Goal: Information Seeking & Learning: Check status

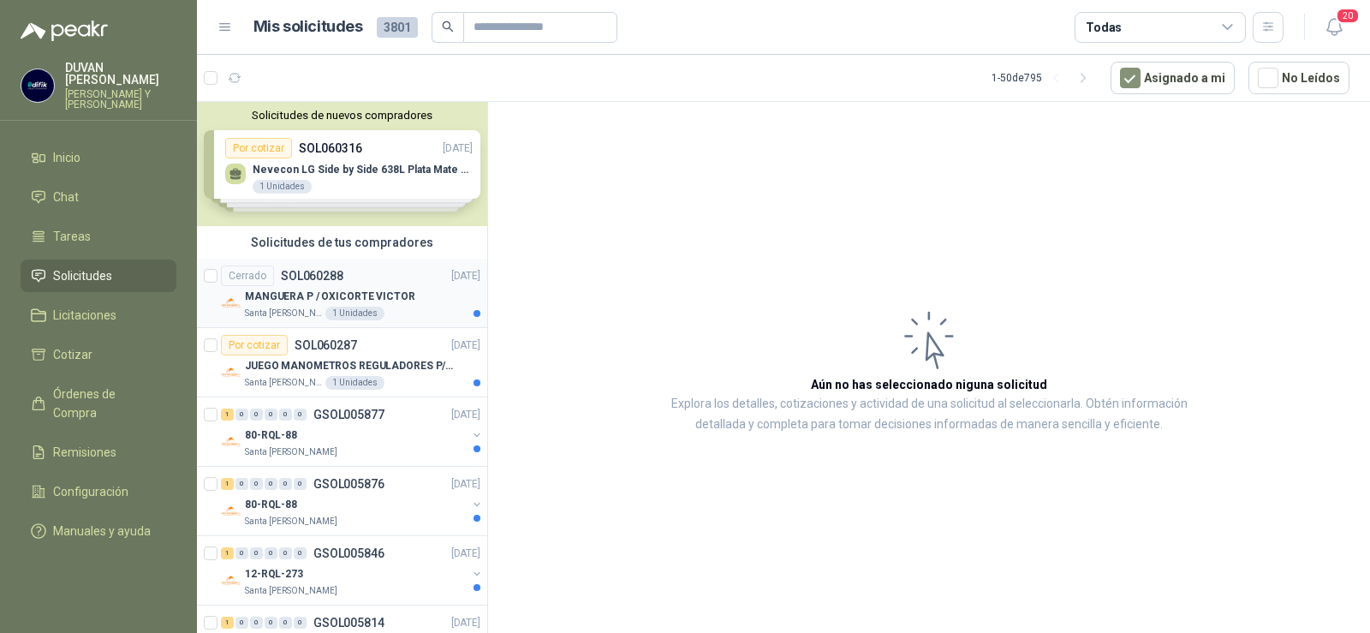
click at [308, 279] on p "SOL060288" at bounding box center [312, 276] width 63 height 12
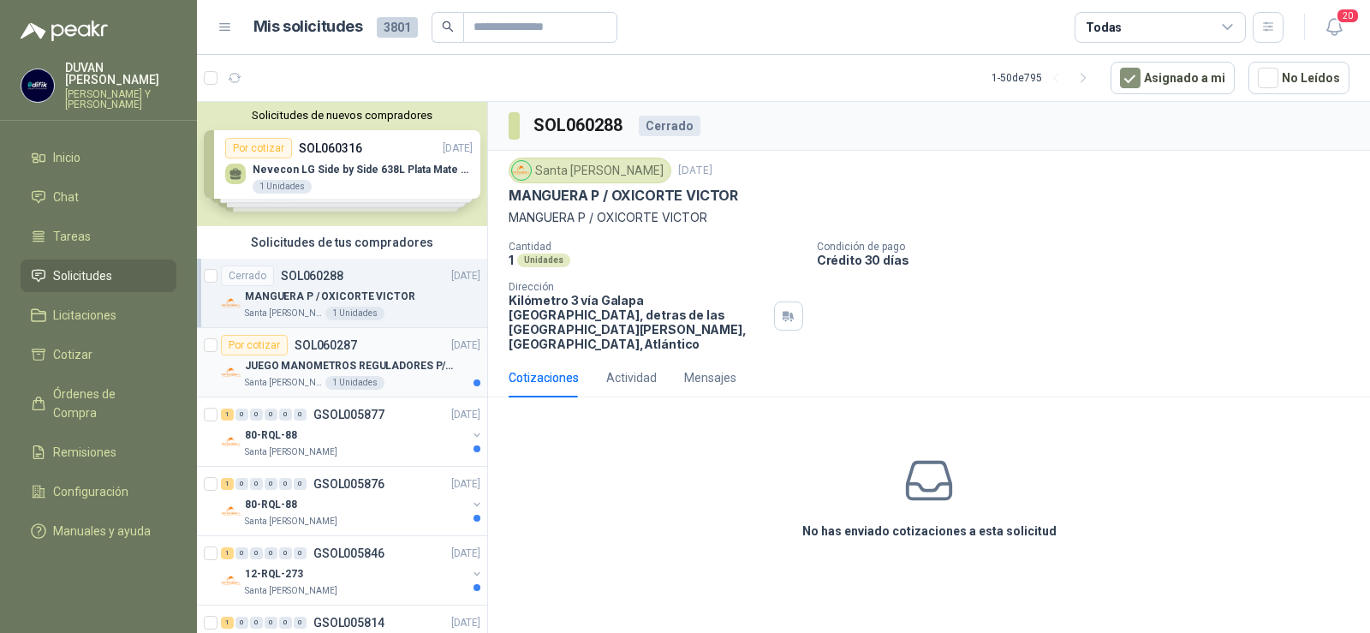
click at [329, 347] on p "SOL060287" at bounding box center [326, 345] width 63 height 12
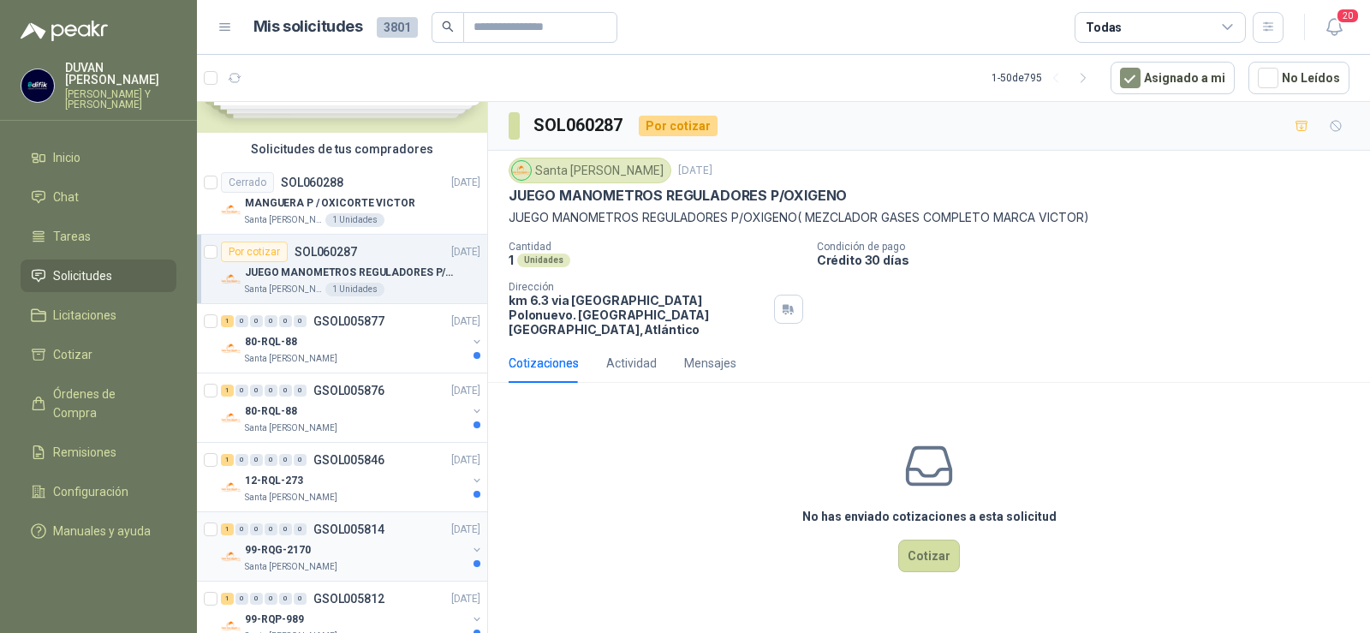
scroll to position [171, 0]
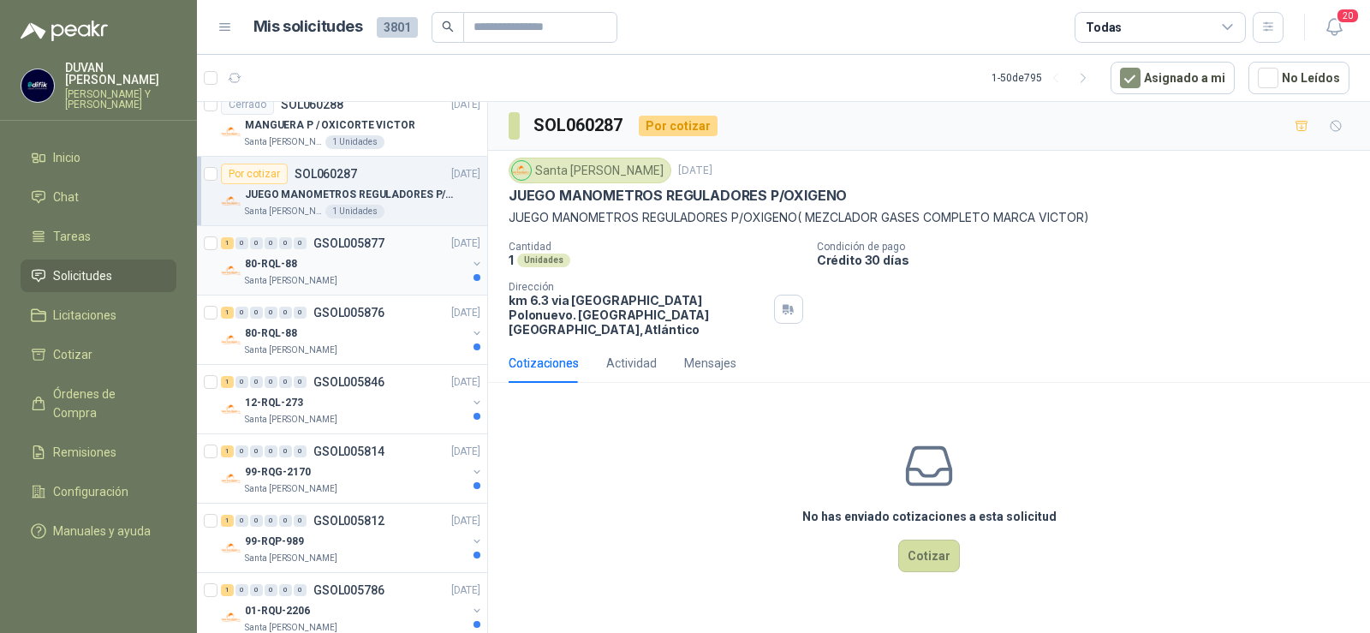
click at [344, 241] on p "GSOL005877" at bounding box center [348, 243] width 71 height 12
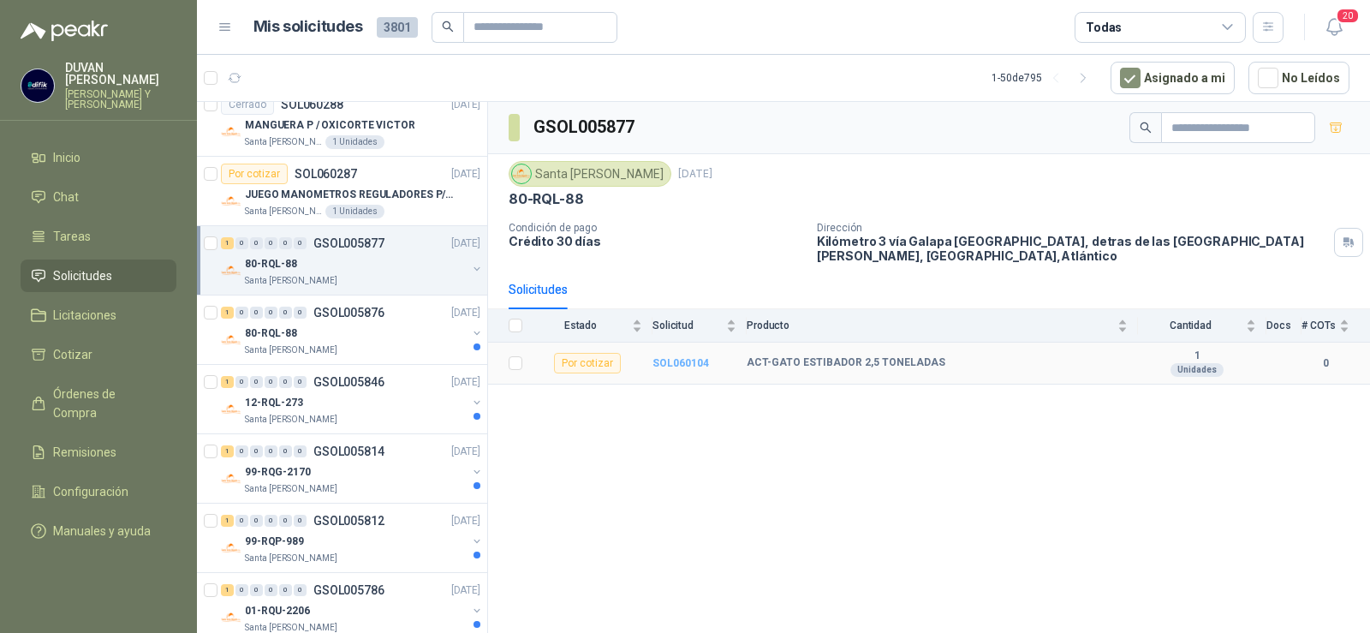
click at [680, 362] on b "SOL060104" at bounding box center [681, 363] width 57 height 12
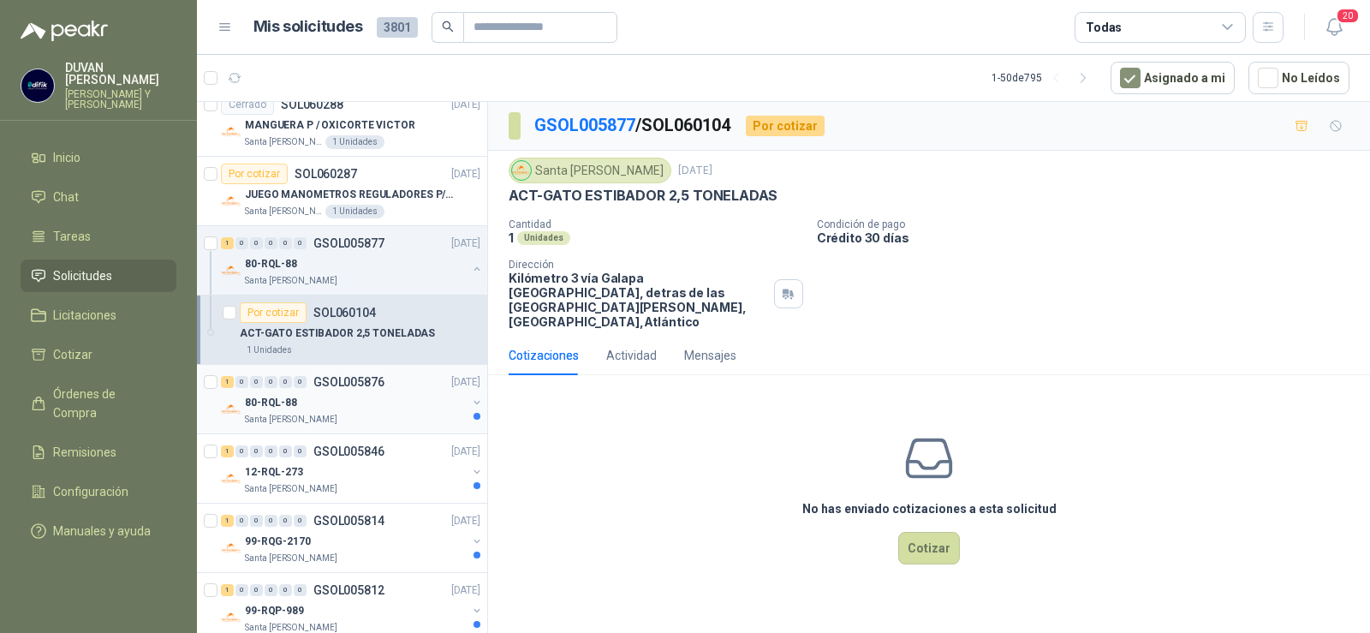
click at [326, 379] on p "GSOL005876" at bounding box center [348, 382] width 71 height 12
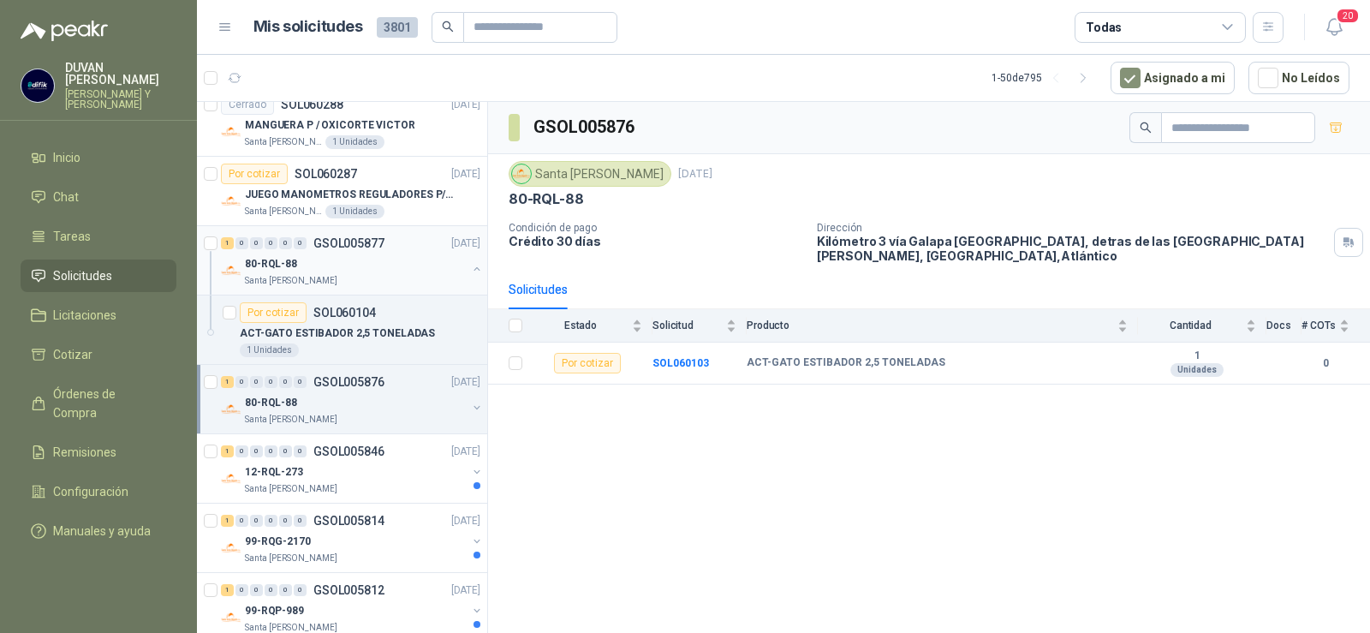
click at [355, 241] on p "GSOL005877" at bounding box center [348, 243] width 71 height 12
click at [364, 383] on p "GSOL005876" at bounding box center [348, 382] width 71 height 12
click at [356, 386] on p "GSOL005876" at bounding box center [348, 382] width 71 height 12
click at [356, 447] on p "SOL060103" at bounding box center [344, 451] width 63 height 12
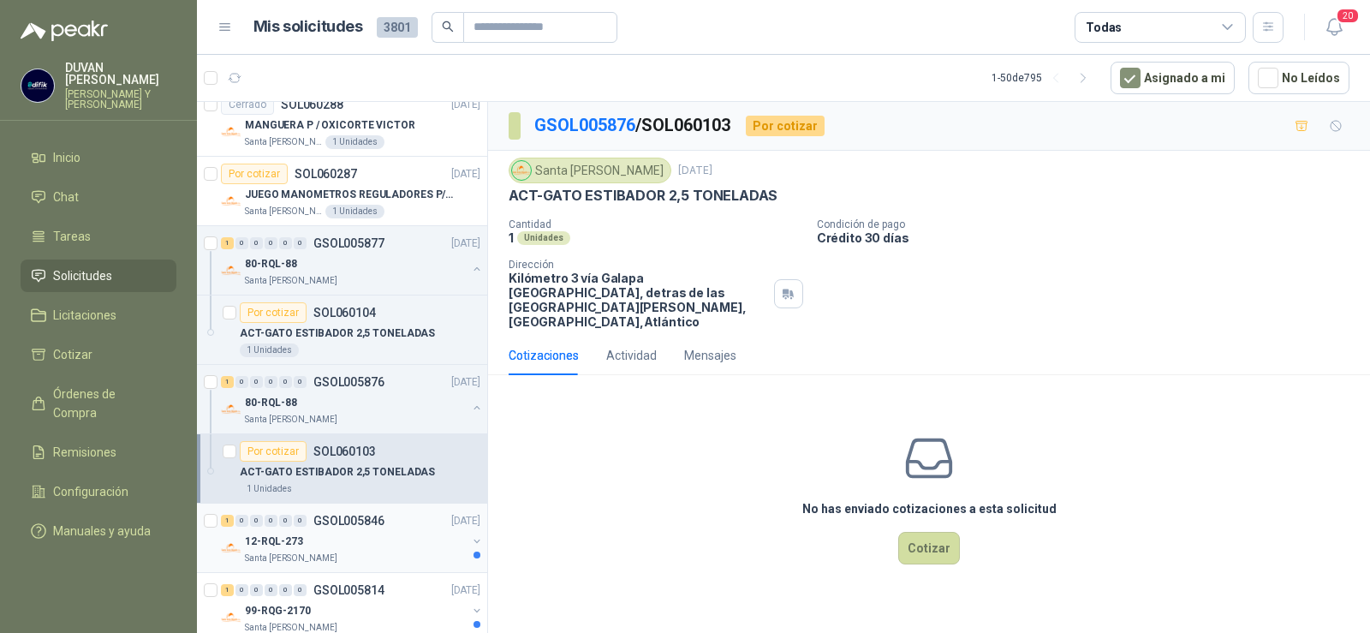
click at [356, 516] on p "GSOL005846" at bounding box center [348, 521] width 71 height 12
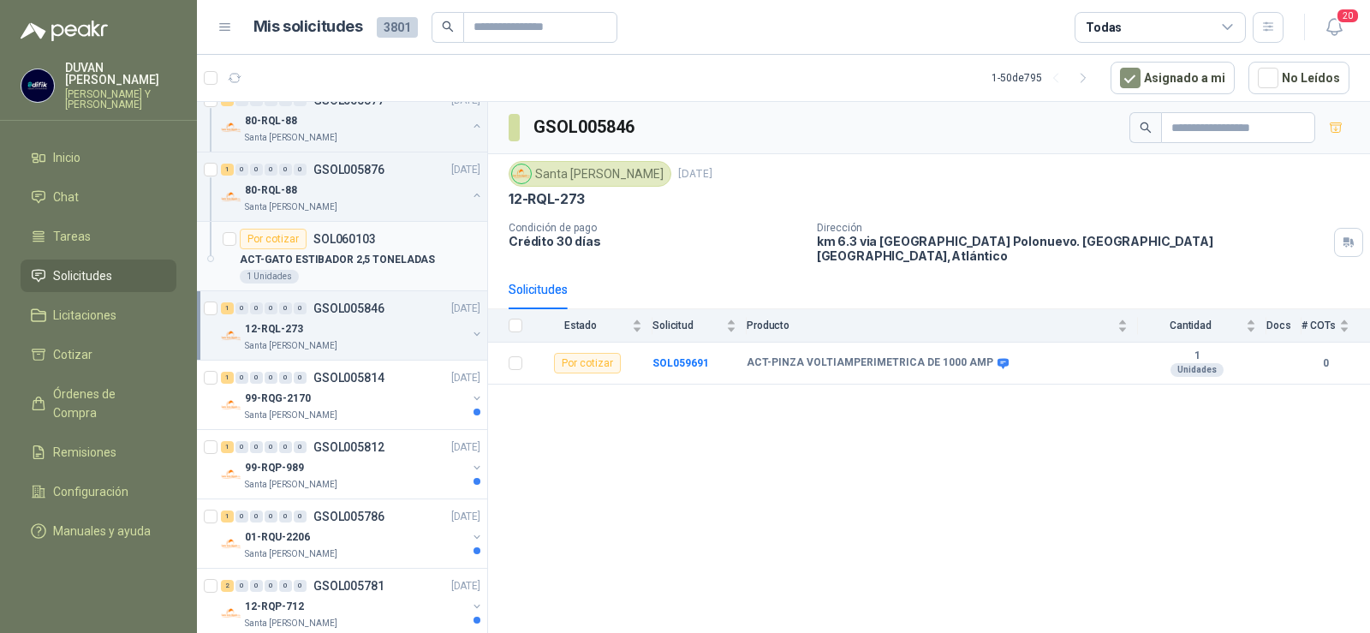
scroll to position [428, 0]
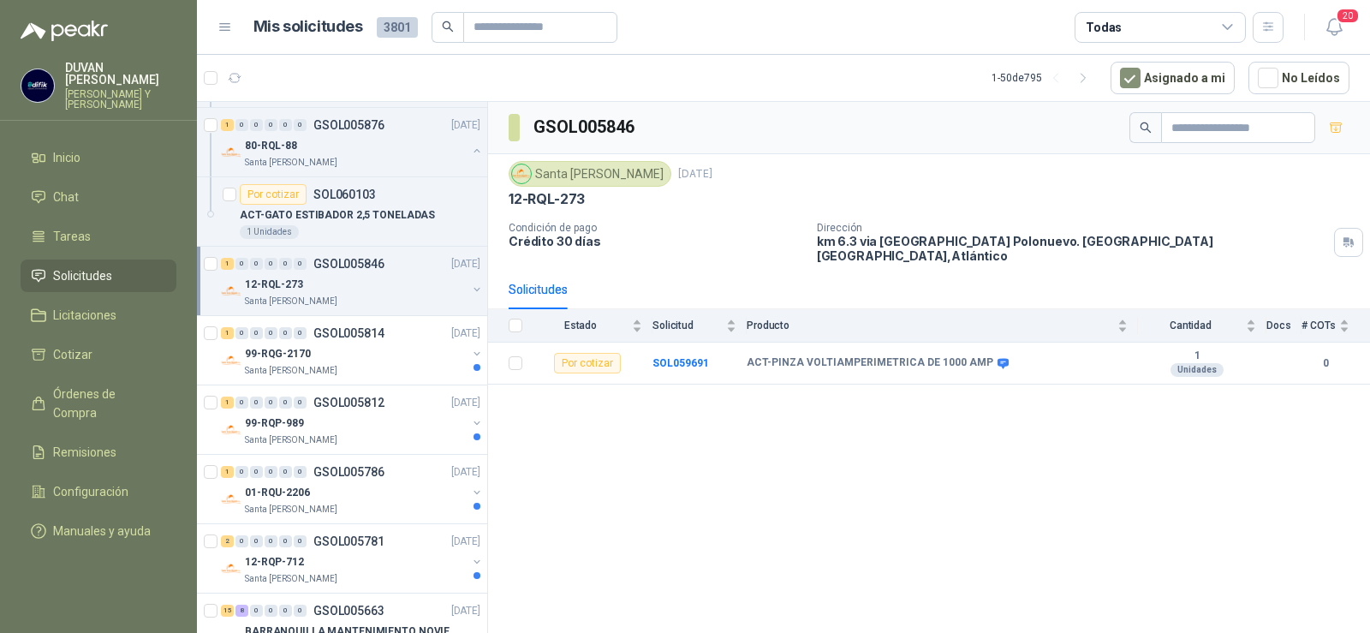
click at [352, 265] on p "GSOL005846" at bounding box center [348, 264] width 71 height 12
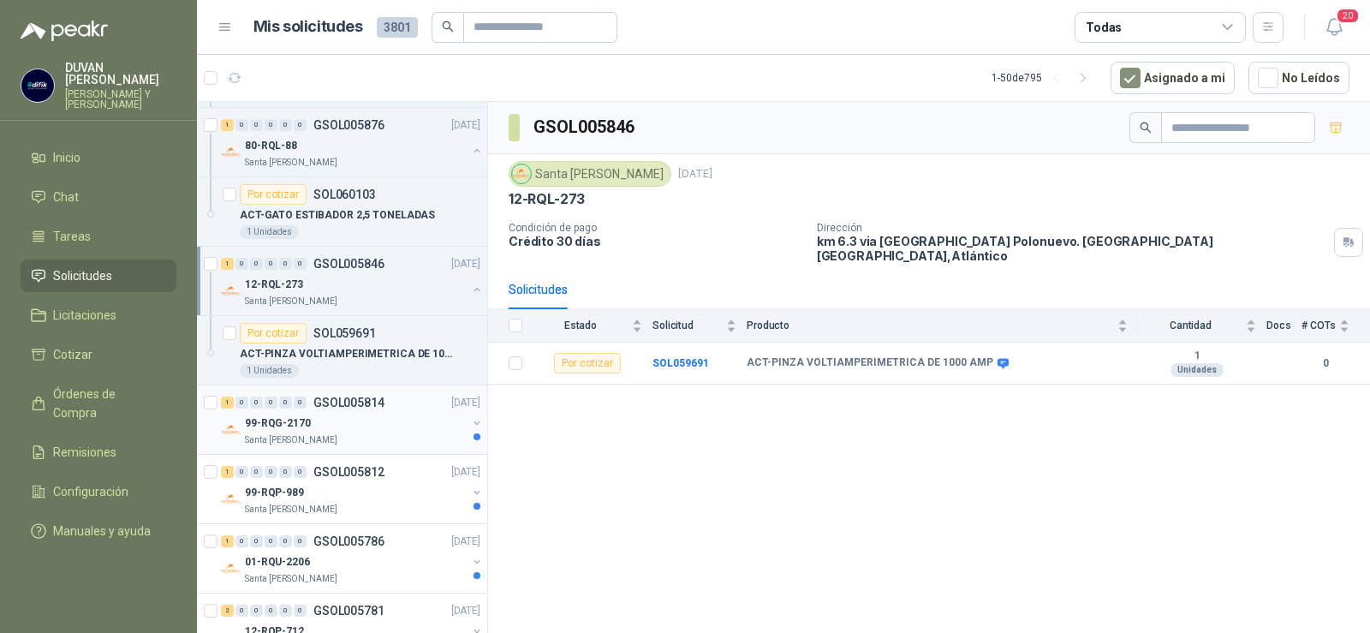
click at [348, 403] on p "GSOL005814" at bounding box center [348, 403] width 71 height 12
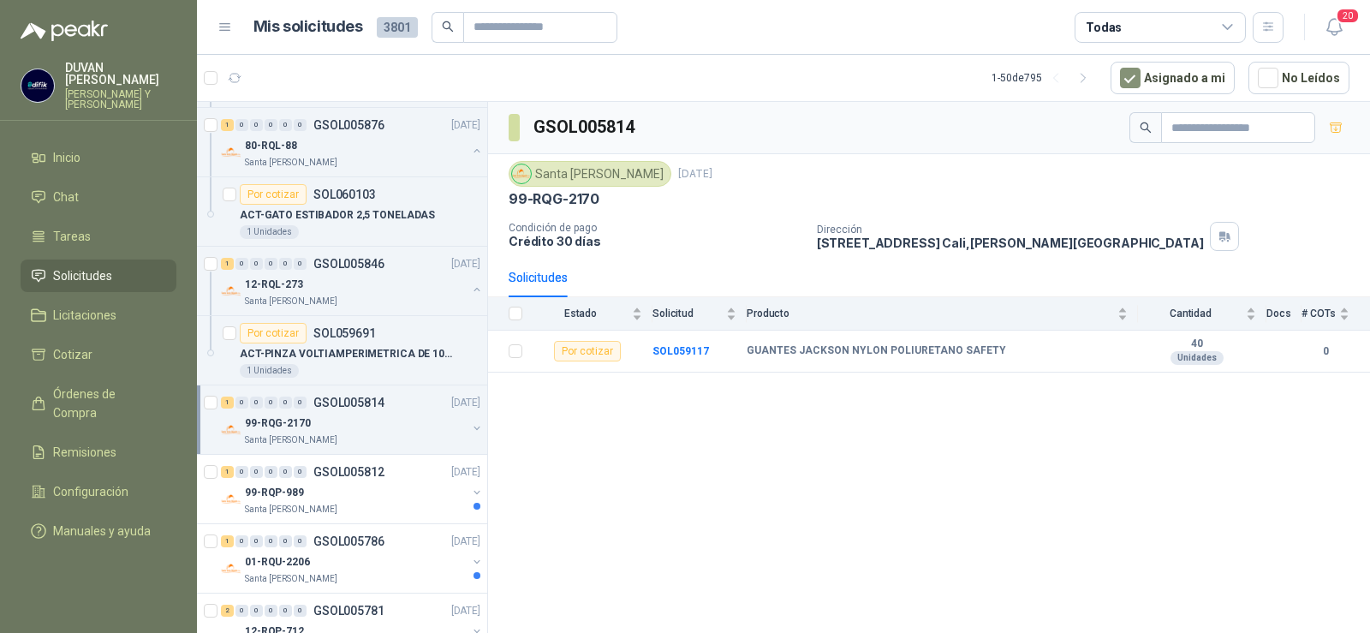
click at [374, 398] on p "GSOL005814" at bounding box center [348, 403] width 71 height 12
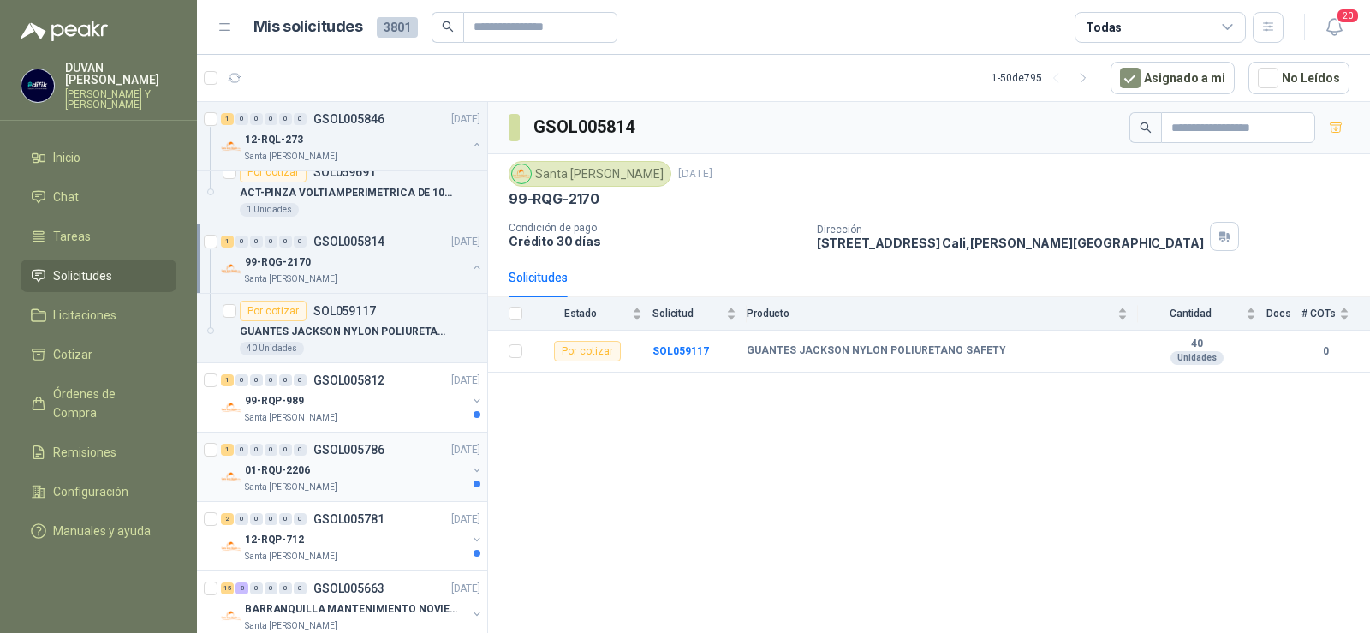
scroll to position [600, 0]
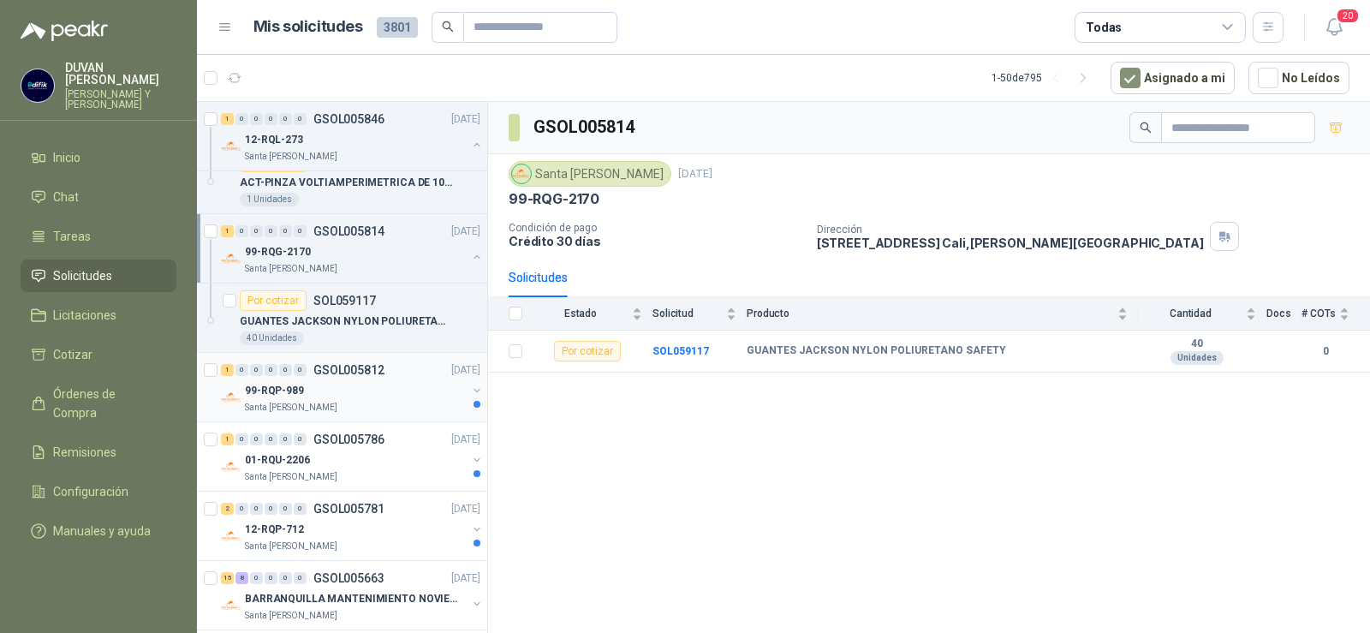
click at [358, 367] on p "GSOL005812" at bounding box center [348, 370] width 71 height 12
click at [688, 351] on b "SOL059087" at bounding box center [681, 351] width 57 height 12
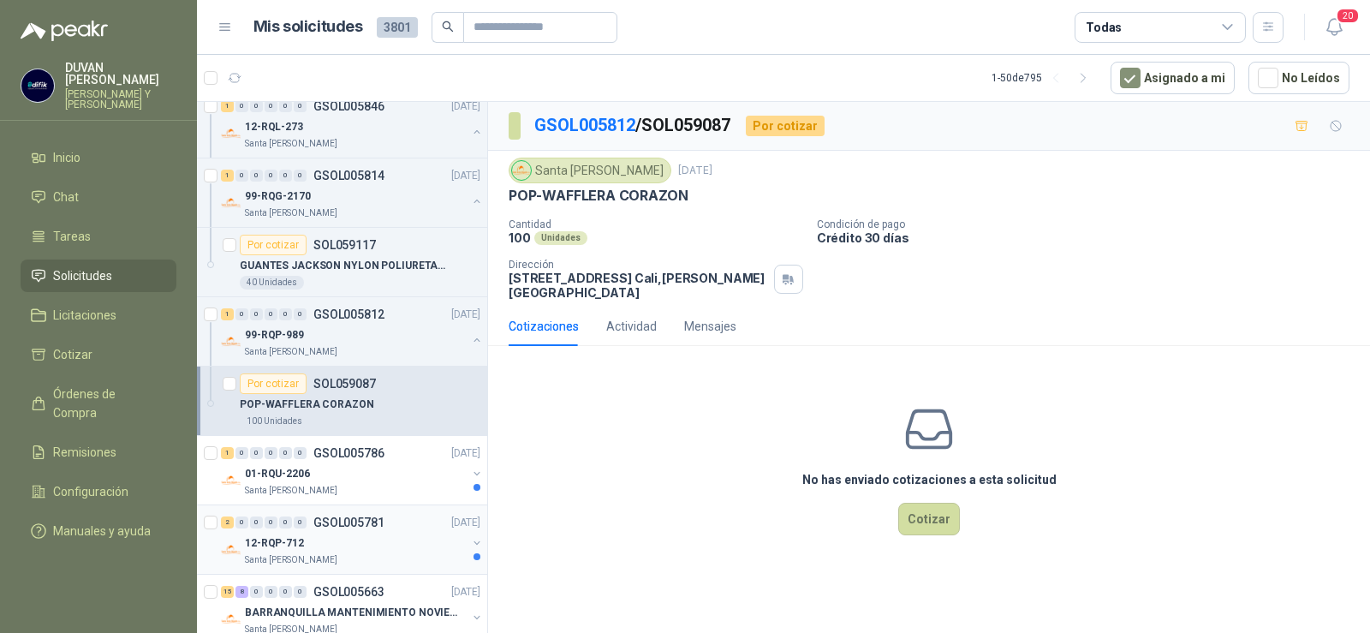
scroll to position [685, 0]
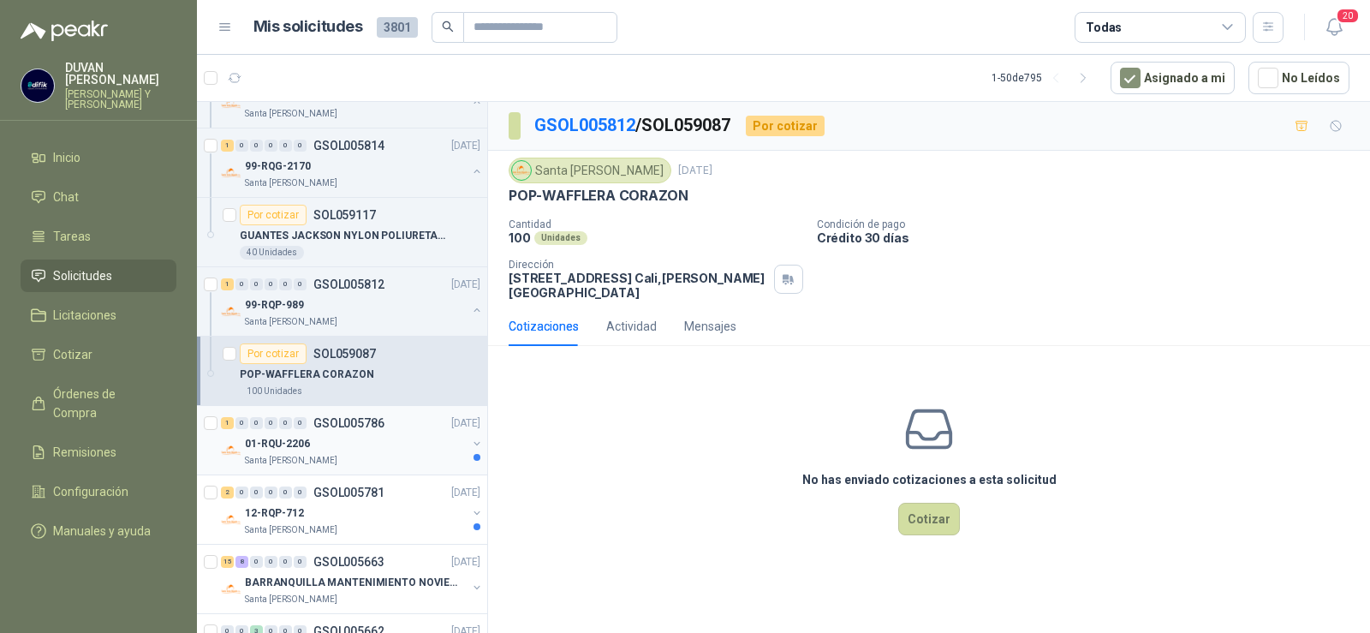
click at [379, 421] on p "GSOL005786" at bounding box center [348, 423] width 71 height 12
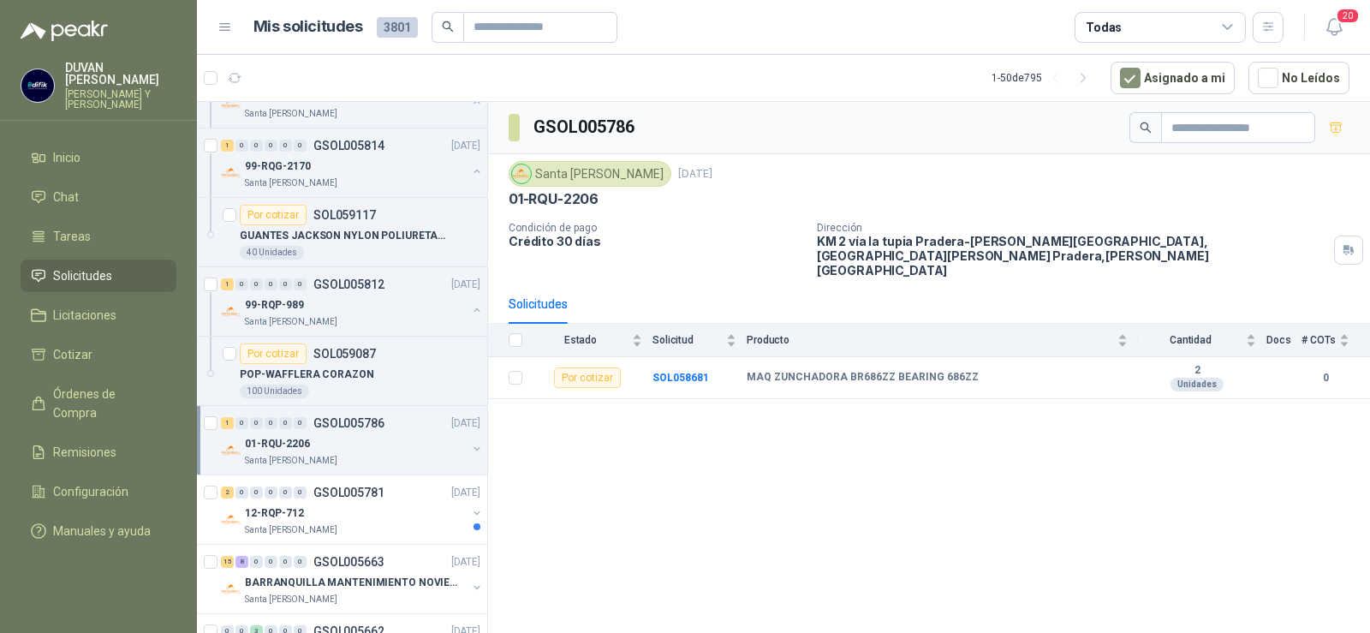
click at [363, 425] on p "GSOL005786" at bounding box center [348, 423] width 71 height 12
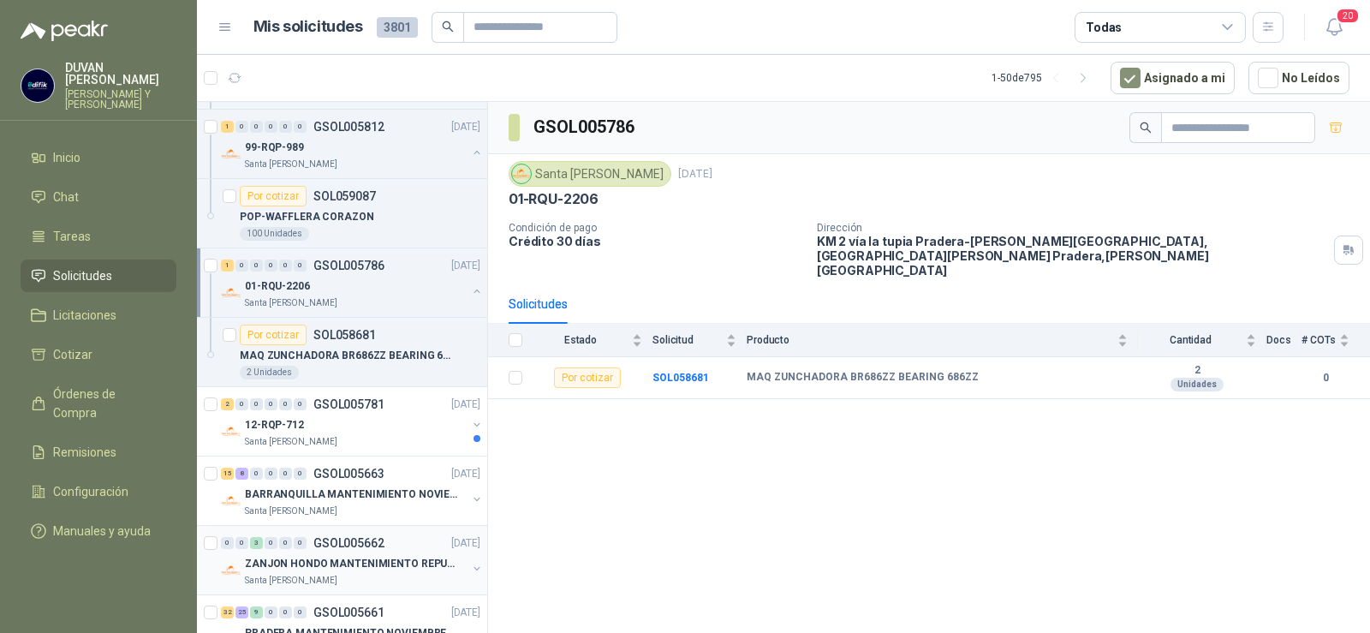
scroll to position [857, 0]
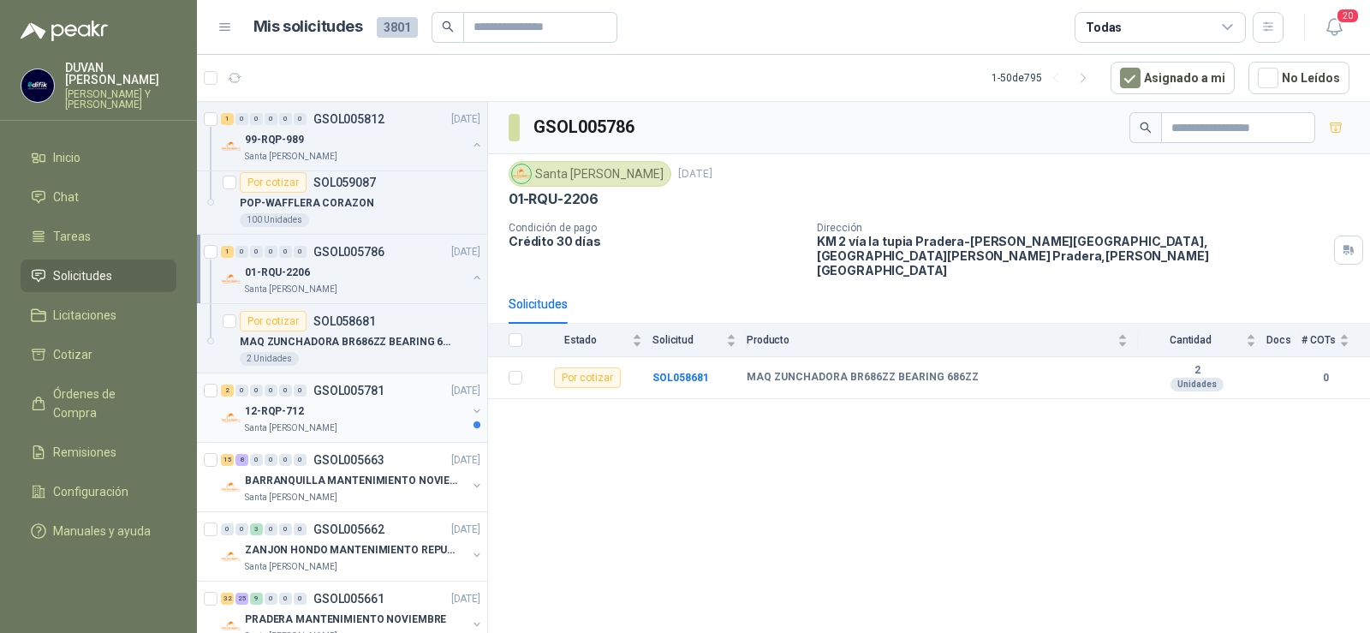
click at [329, 387] on p "GSOL005781" at bounding box center [348, 391] width 71 height 12
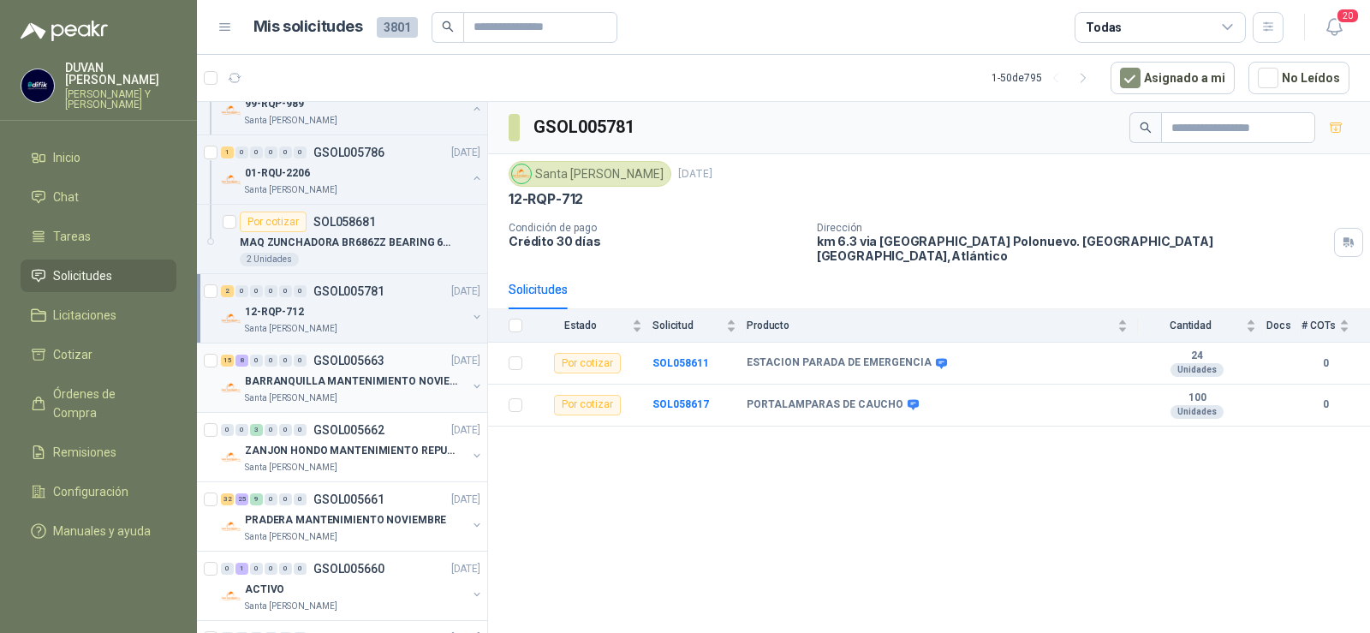
scroll to position [1028, 0]
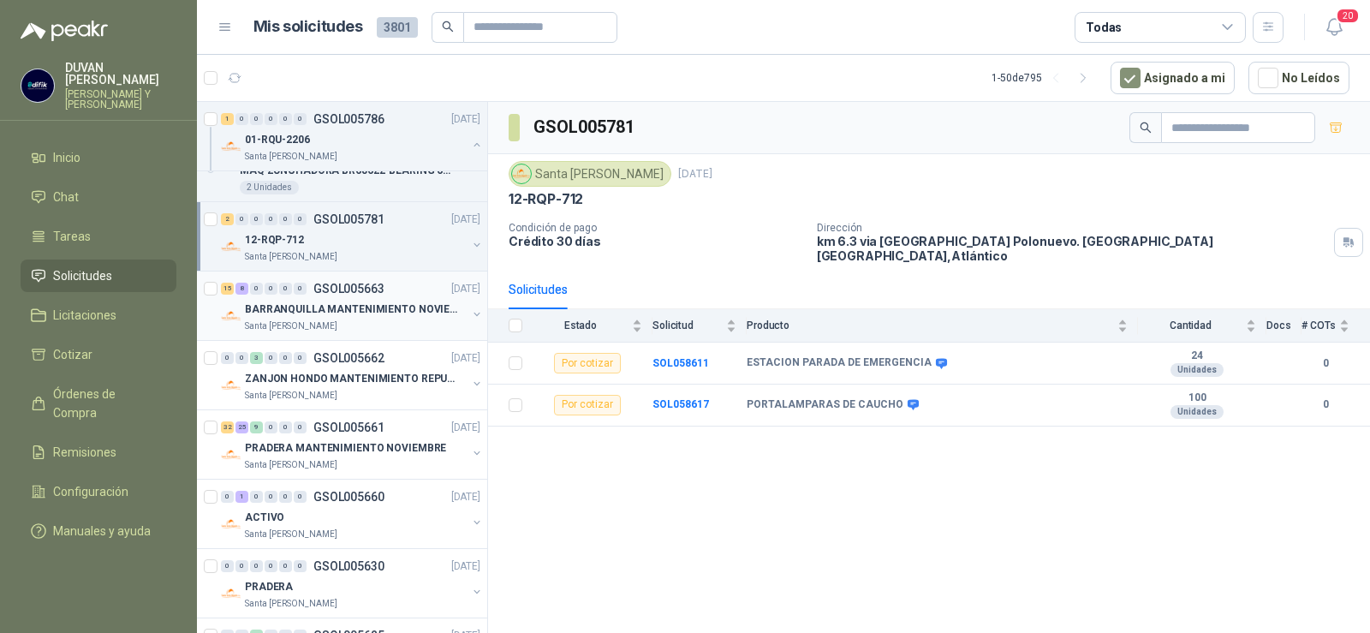
click at [363, 278] on div "15 8 0 0 0 0 GSOL005663 [DATE] BARRANQUILLA MANTENIMIENTO NOVIEMBRE Santa [PERS…" at bounding box center [342, 306] width 290 height 69
click at [363, 290] on p "GSOL005663" at bounding box center [348, 289] width 71 height 12
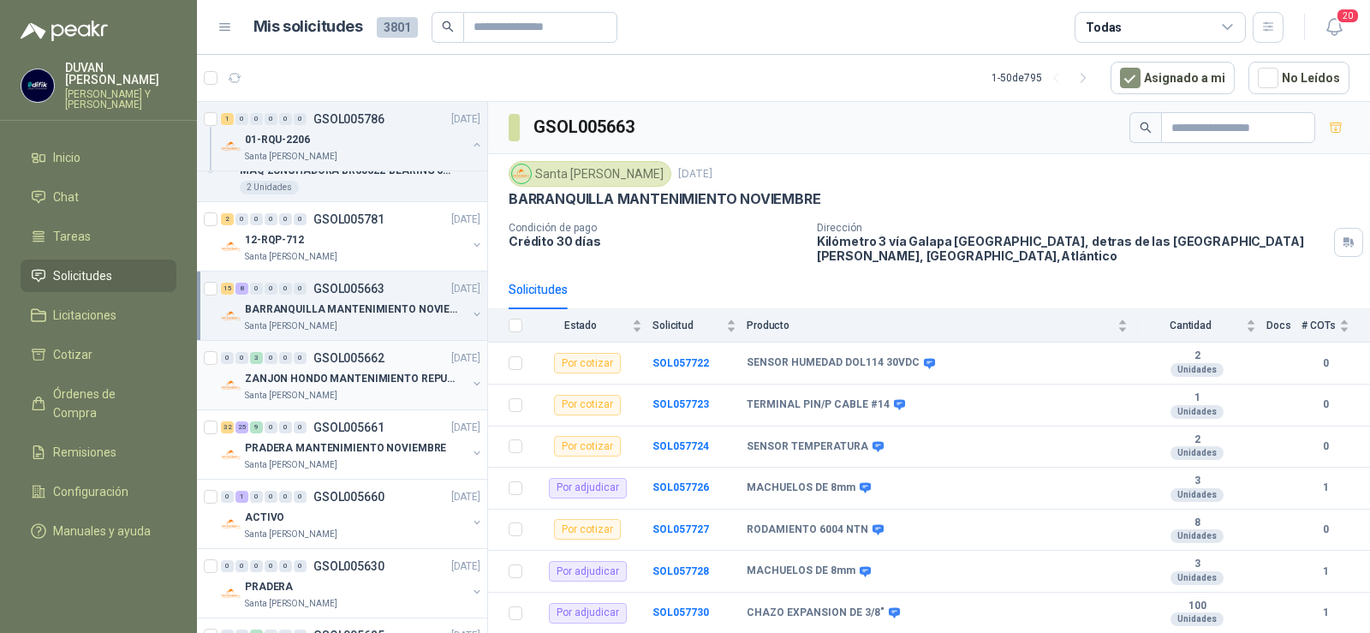
click at [348, 349] on div "0 0 3 0 0 0 GSOL005662 [DATE]" at bounding box center [352, 358] width 263 height 21
